Goal: Navigation & Orientation: Find specific page/section

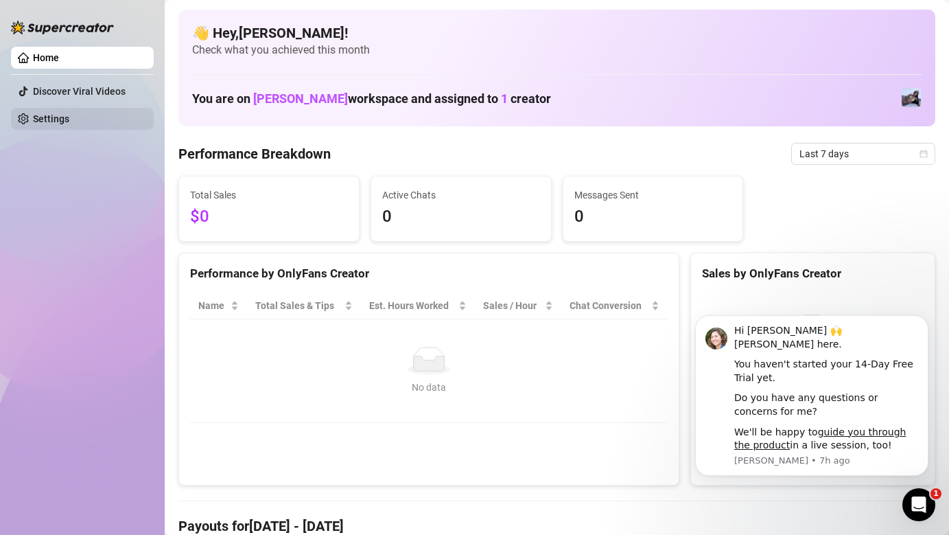
click at [47, 114] on link "Settings" at bounding box center [51, 118] width 36 height 11
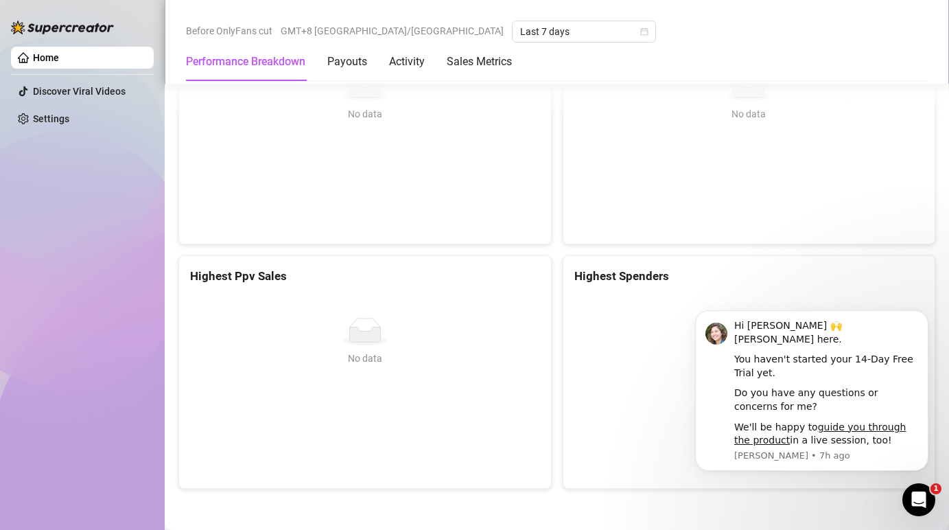
scroll to position [1617, 0]
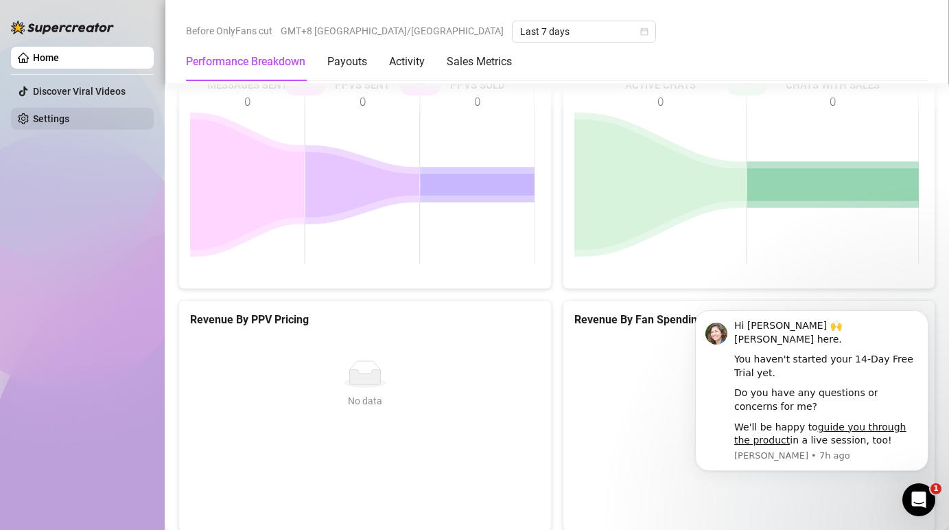
click at [44, 117] on link "Settings" at bounding box center [51, 118] width 36 height 11
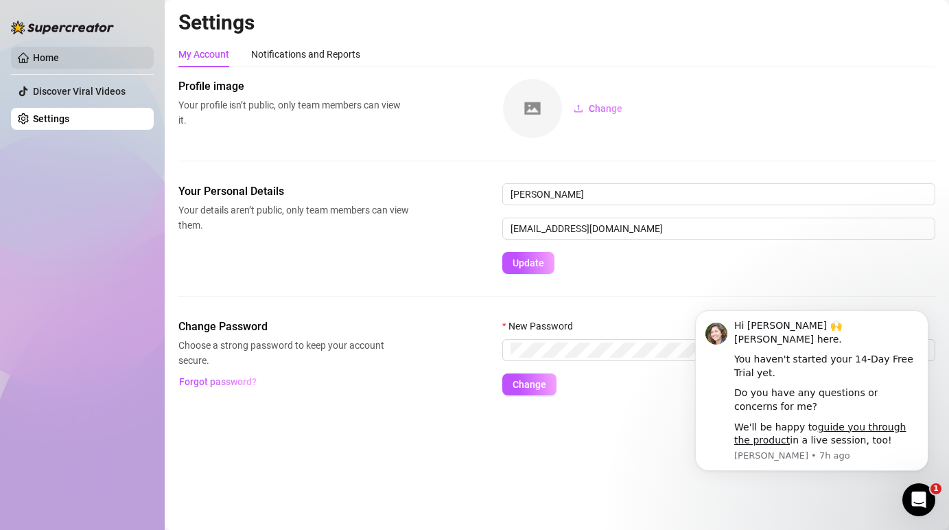
click at [59, 63] on link "Home" at bounding box center [46, 57] width 26 height 11
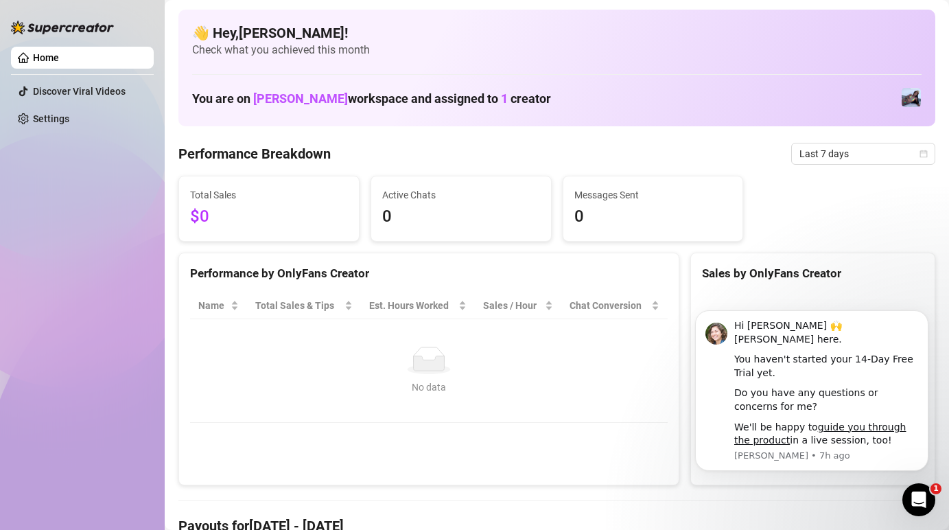
click at [33, 57] on link "Home" at bounding box center [46, 57] width 26 height 11
click at [59, 58] on link "Home" at bounding box center [46, 57] width 26 height 11
drag, startPoint x: 65, startPoint y: 58, endPoint x: 36, endPoint y: 59, distance: 29.6
click at [59, 58] on link "Home" at bounding box center [46, 57] width 26 height 11
click at [55, 122] on link "Settings" at bounding box center [51, 118] width 36 height 11
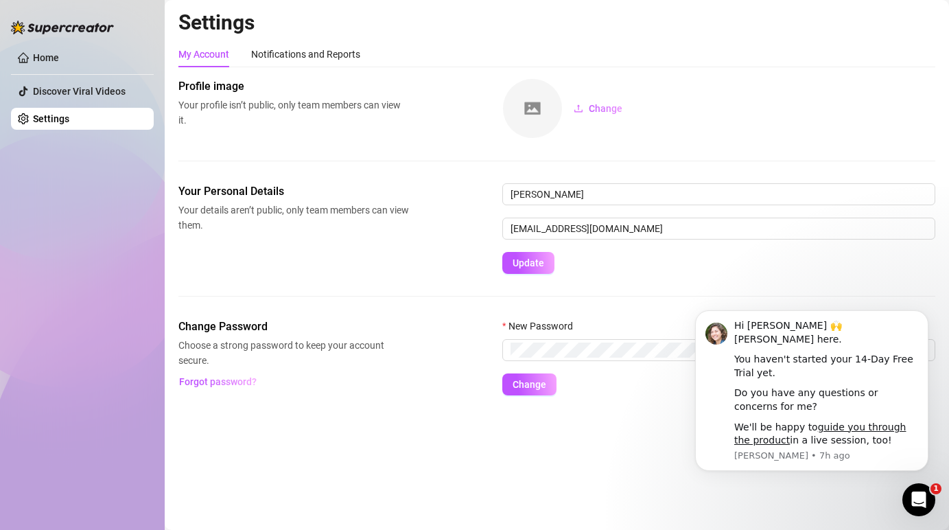
click at [55, 54] on link "Home" at bounding box center [46, 57] width 26 height 11
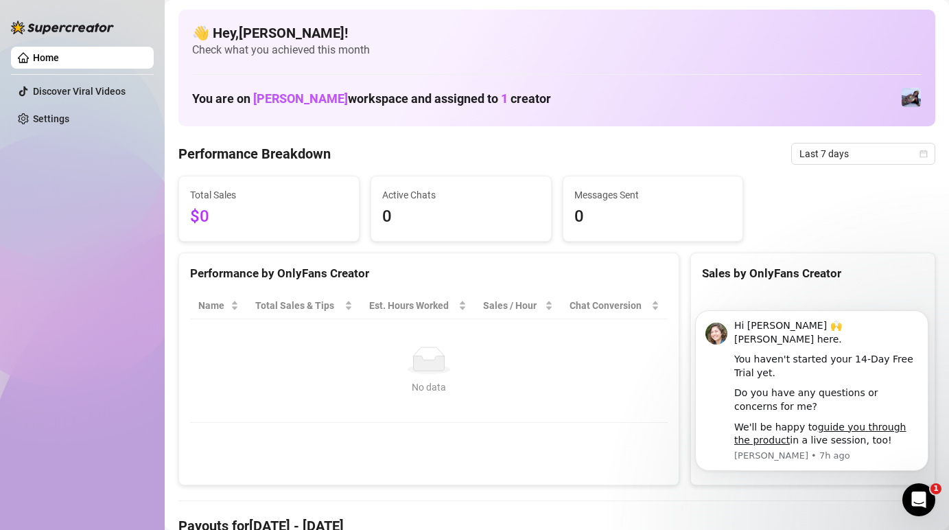
click at [59, 60] on link "Home" at bounding box center [46, 57] width 26 height 11
